Goal: Find specific page/section: Find specific page/section

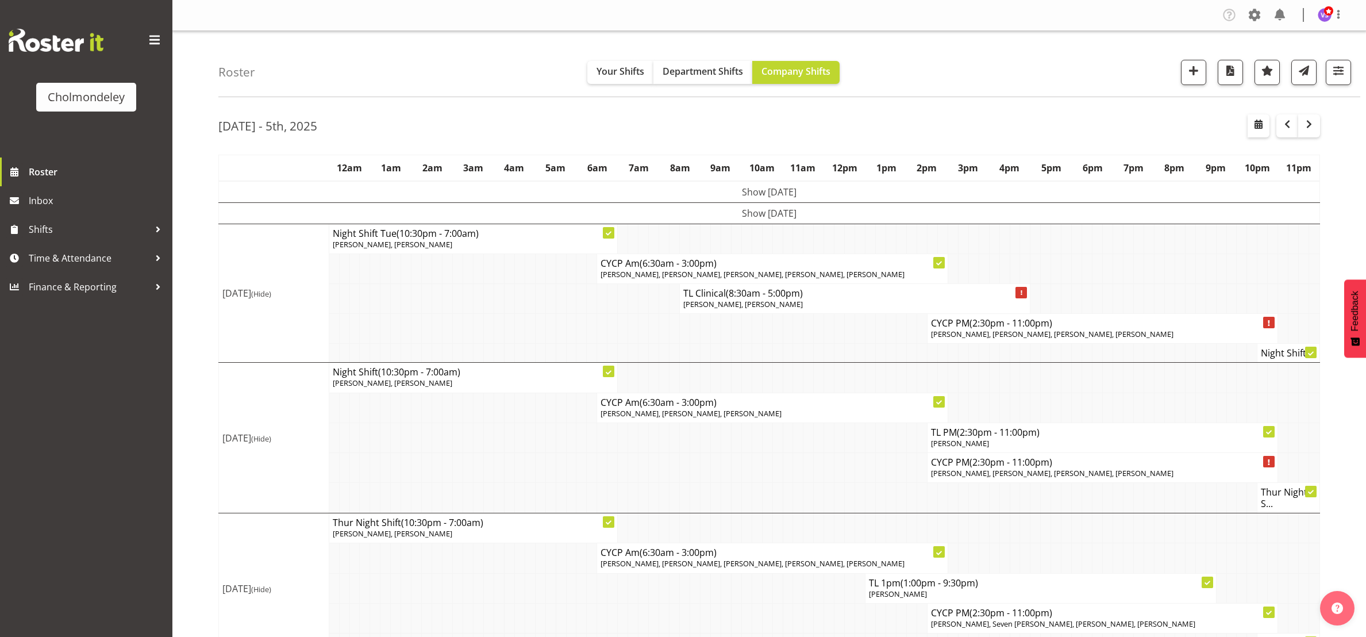
scroll to position [222, 0]
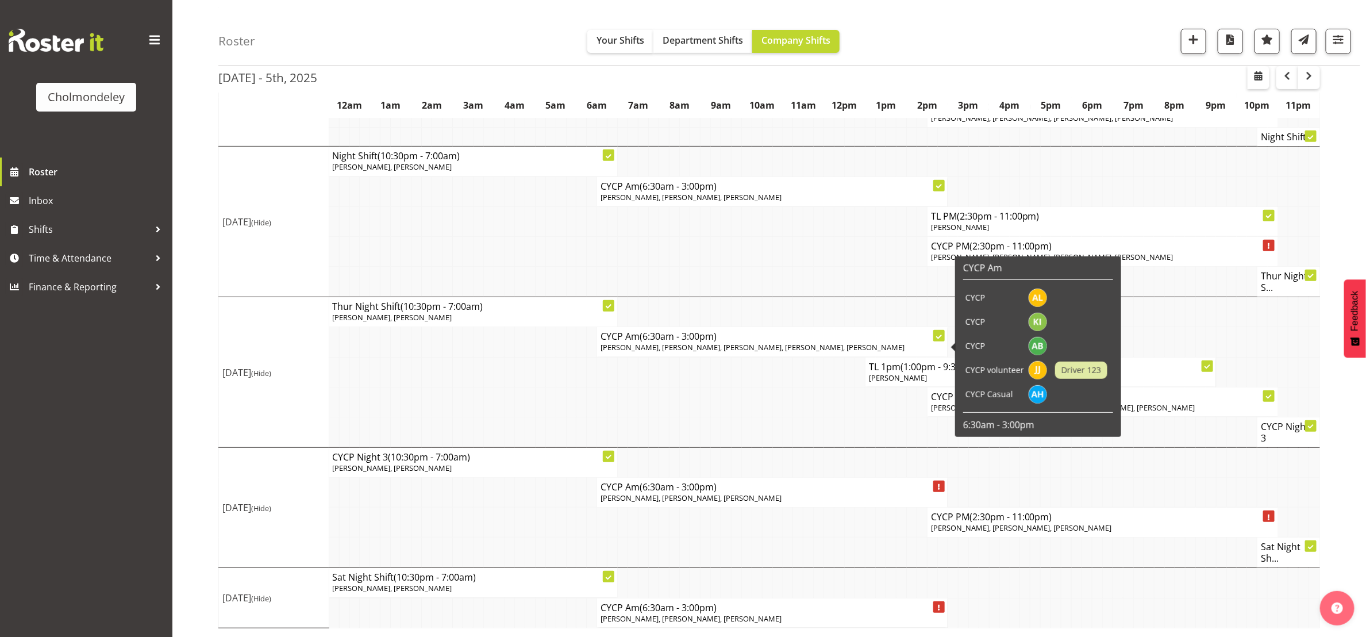
click at [730, 347] on span "[PERSON_NAME], [PERSON_NAME], [PERSON_NAME], [PERSON_NAME], [PERSON_NAME]" at bounding box center [753, 347] width 304 height 10
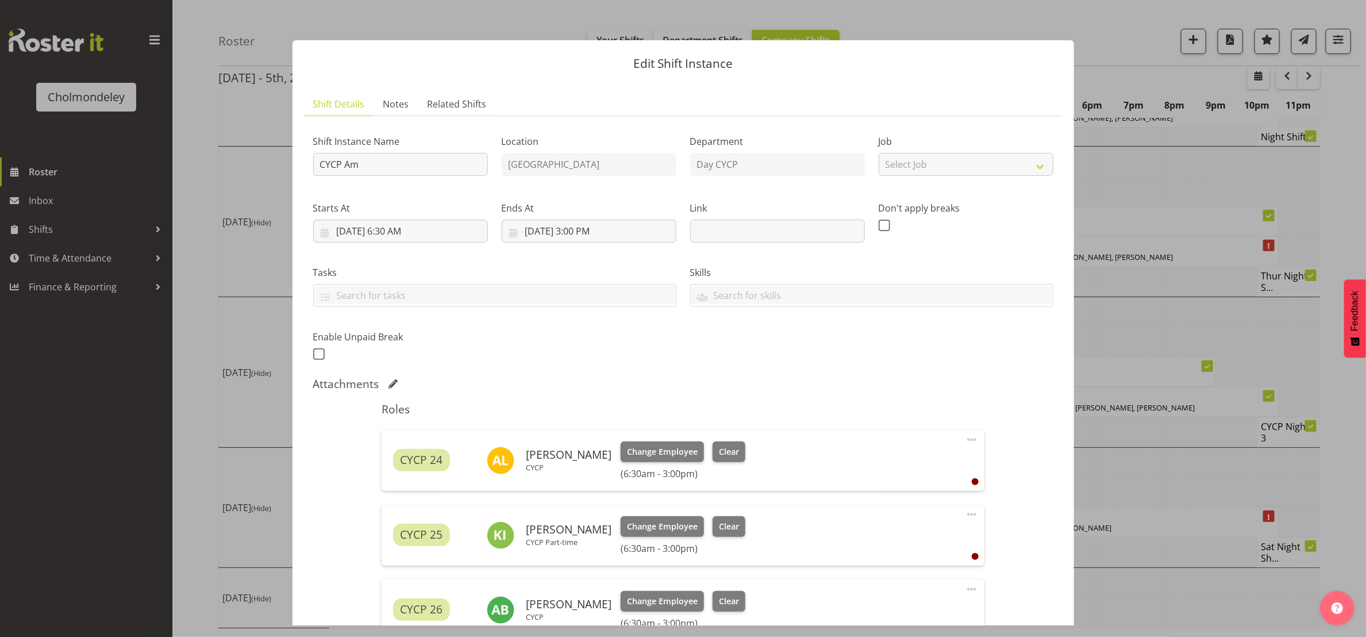
scroll to position [211, 0]
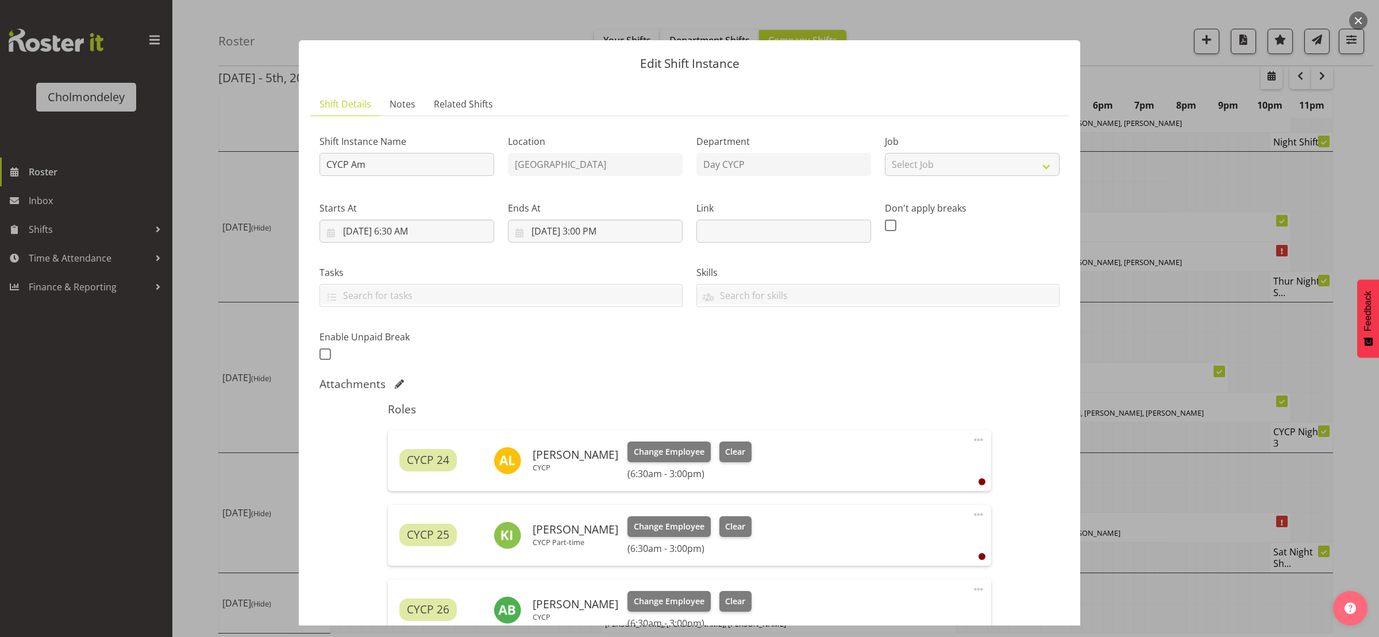
click at [1352, 21] on button "button" at bounding box center [1358, 20] width 18 height 18
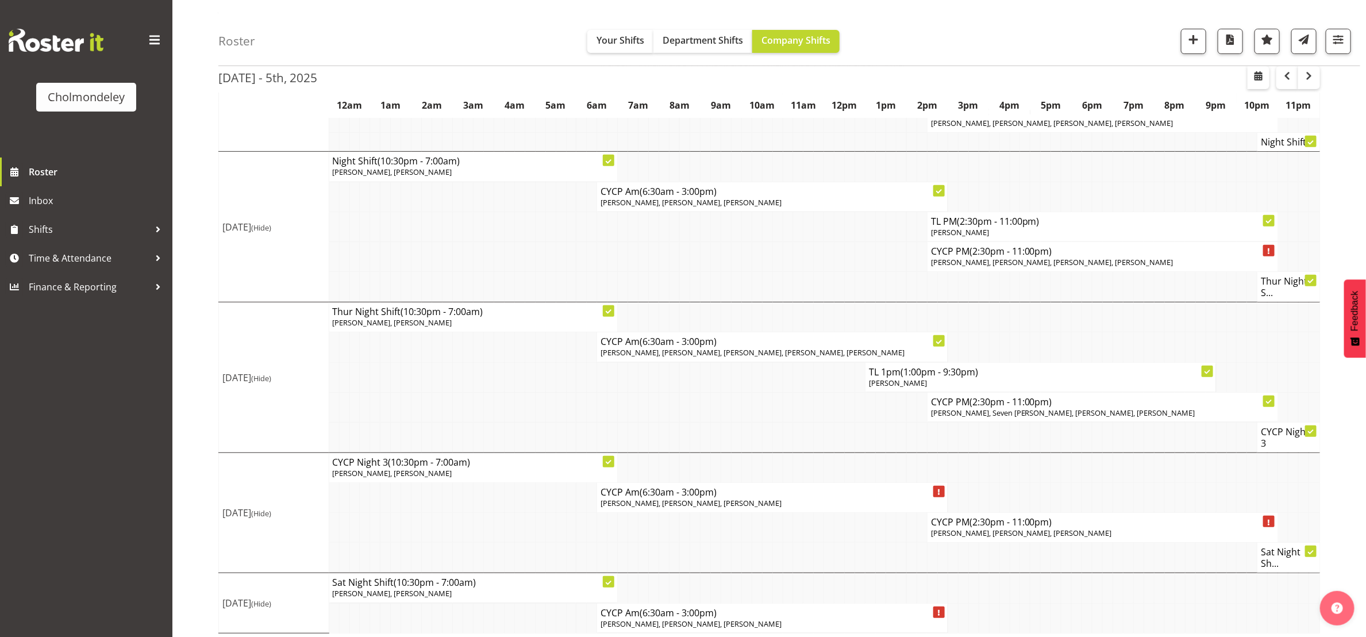
click at [768, 543] on td at bounding box center [767, 528] width 10 height 30
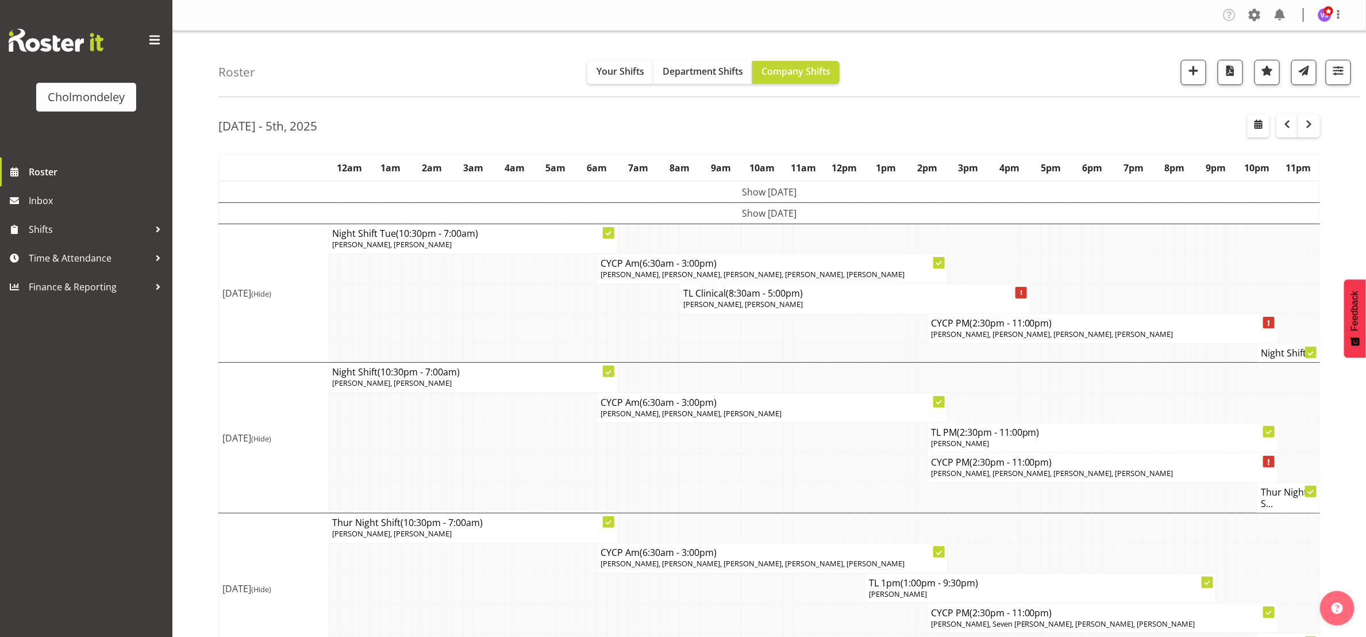
scroll to position [86, 0]
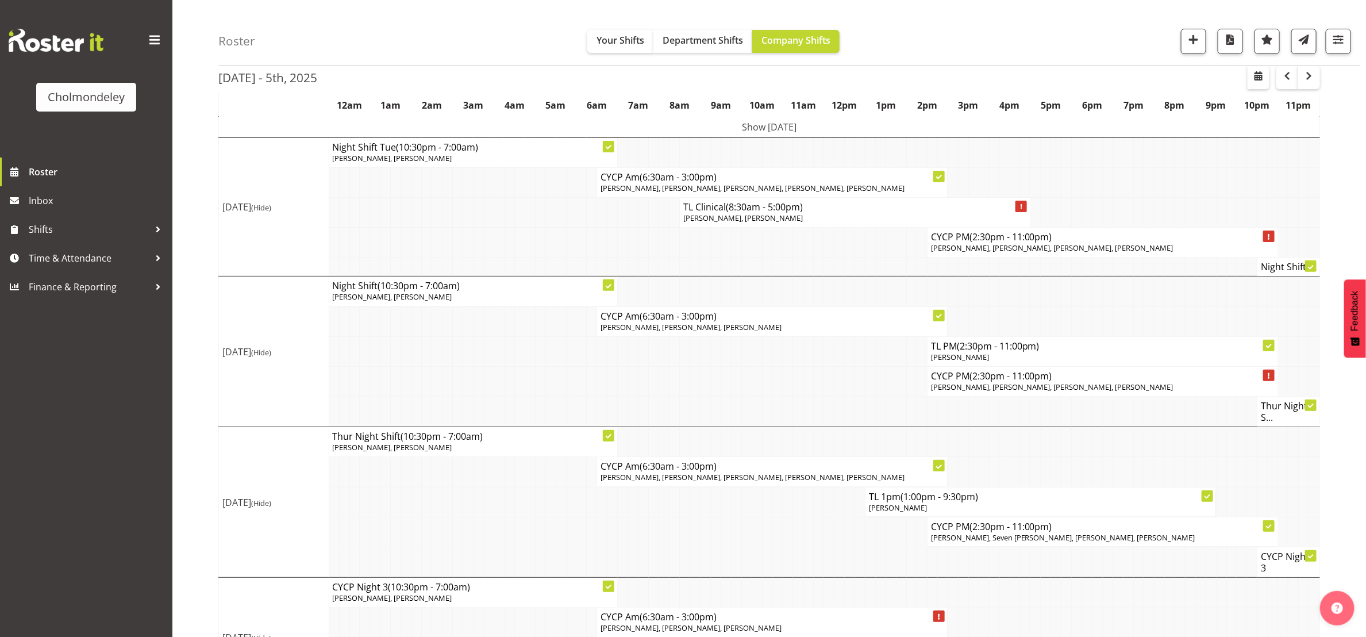
click at [554, 552] on td at bounding box center [550, 562] width 10 height 30
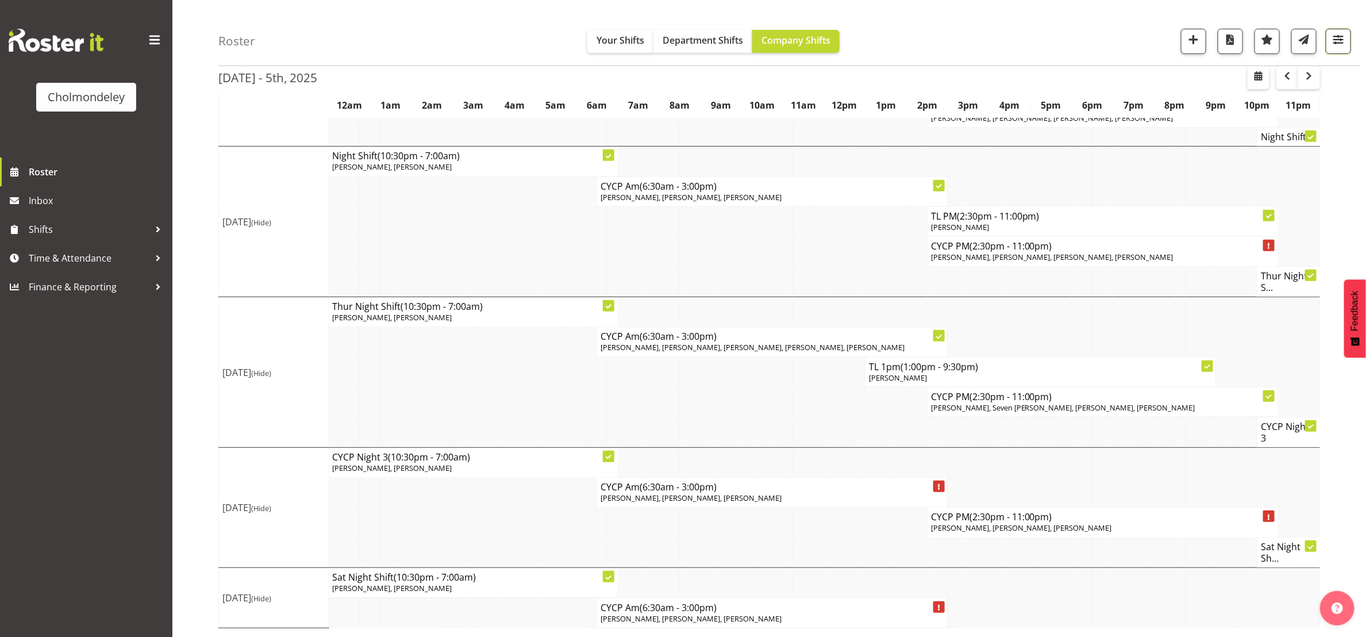
click at [1333, 43] on span "button" at bounding box center [1338, 39] width 15 height 15
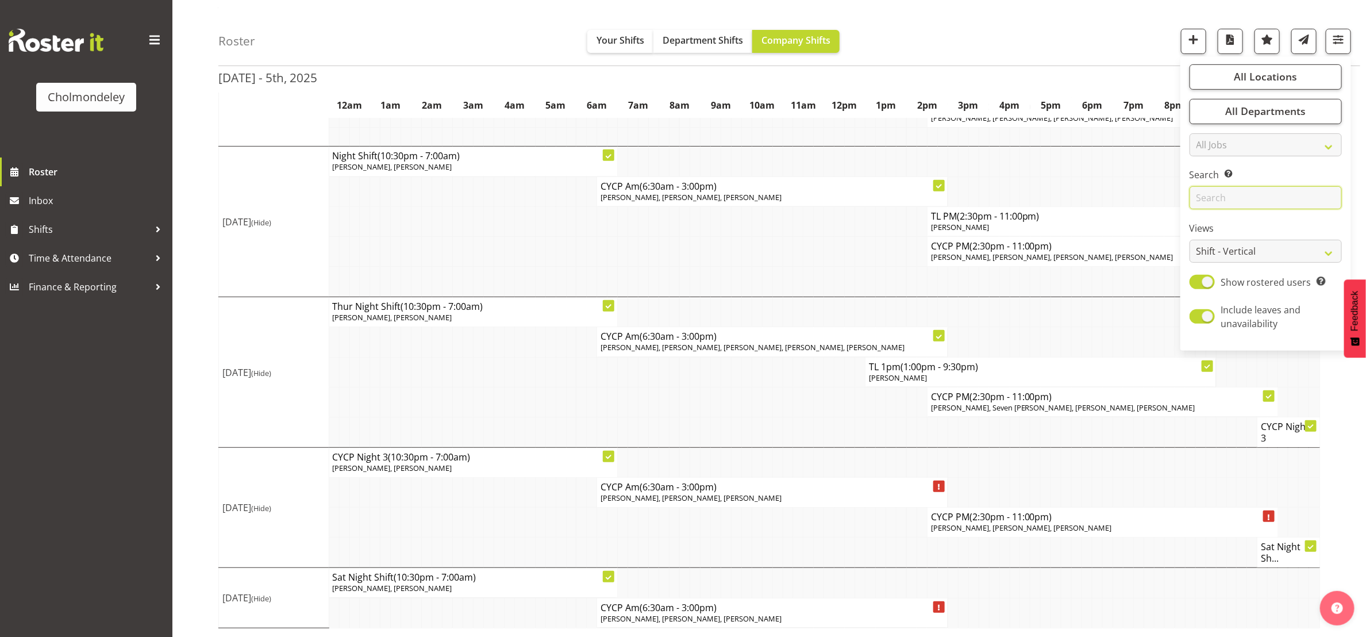
click at [1248, 201] on input "text" at bounding box center [1266, 198] width 152 height 23
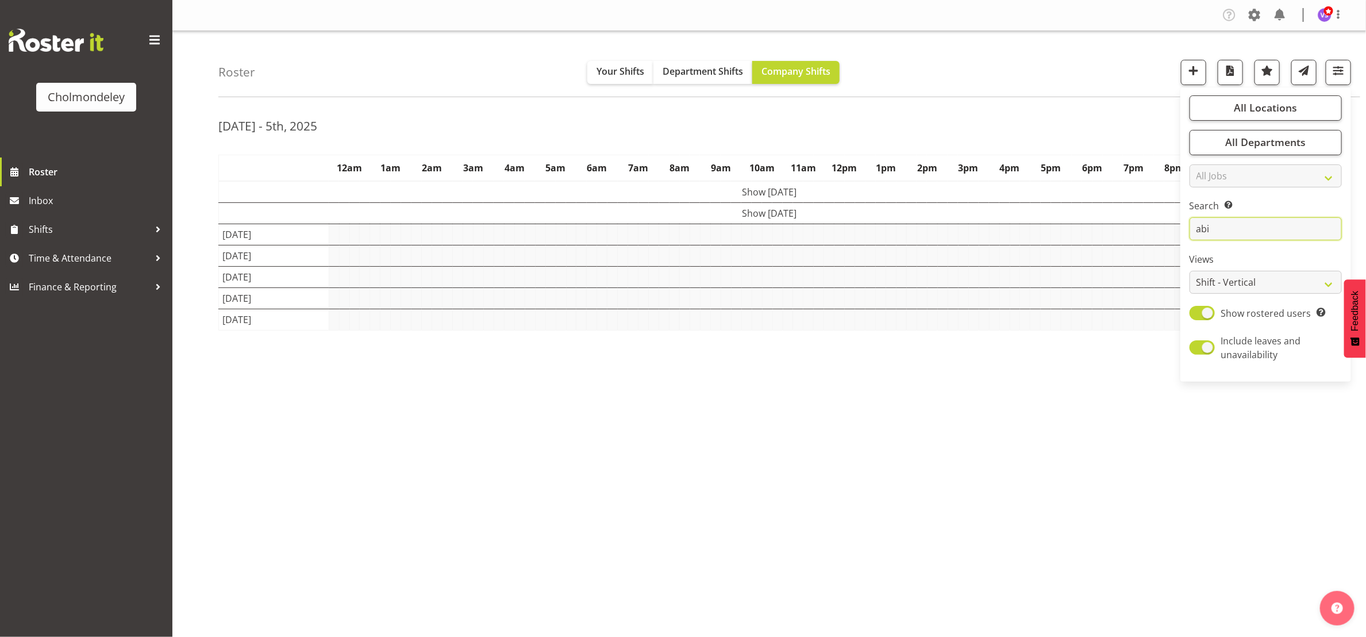
scroll to position [0, 0]
type input "abi"
click at [1125, 71] on div "Roster Your Shifts Department Shifts Company Shifts All Locations [GEOGRAPHIC_D…" at bounding box center [789, 64] width 1142 height 66
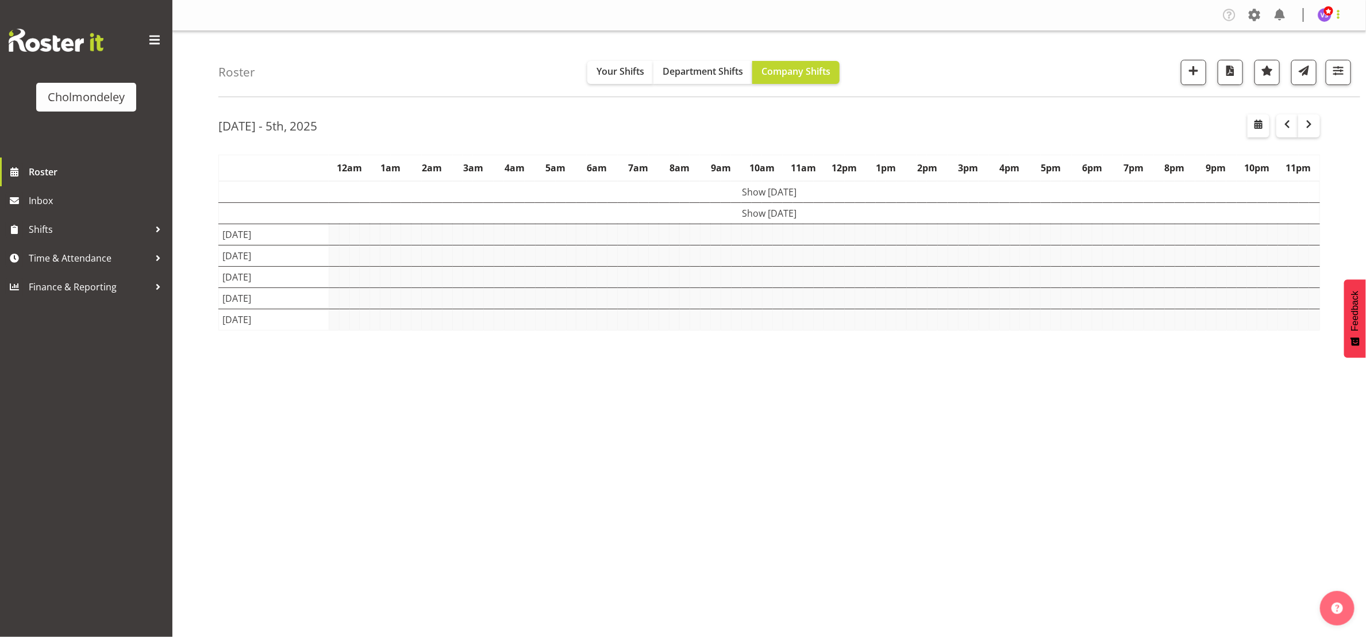
click at [1344, 16] on span at bounding box center [1339, 14] width 14 height 14
click at [1340, 16] on span at bounding box center [1339, 14] width 14 height 14
click at [1298, 63] on link "Log Out" at bounding box center [1290, 60] width 110 height 21
